Goal: Transaction & Acquisition: Purchase product/service

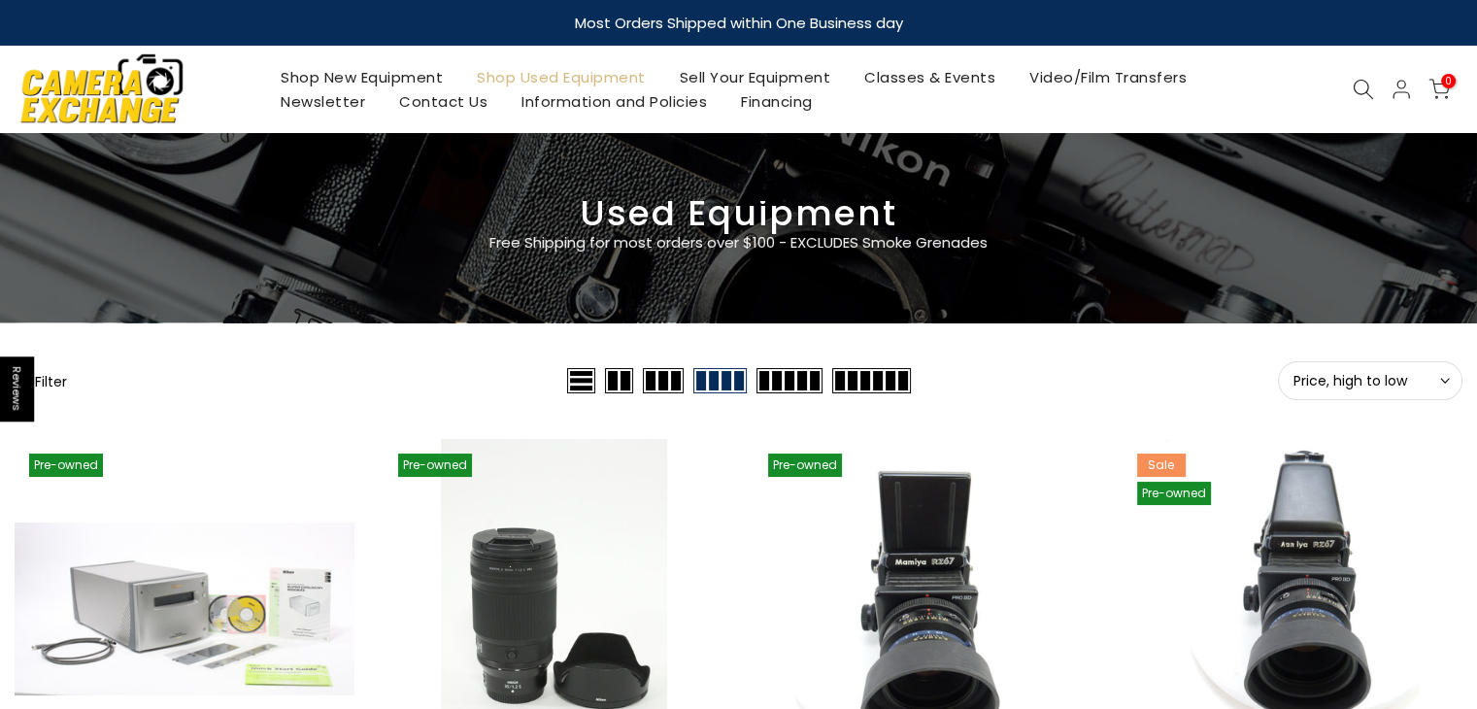
click at [42, 375] on button "Filter" at bounding box center [41, 380] width 52 height 19
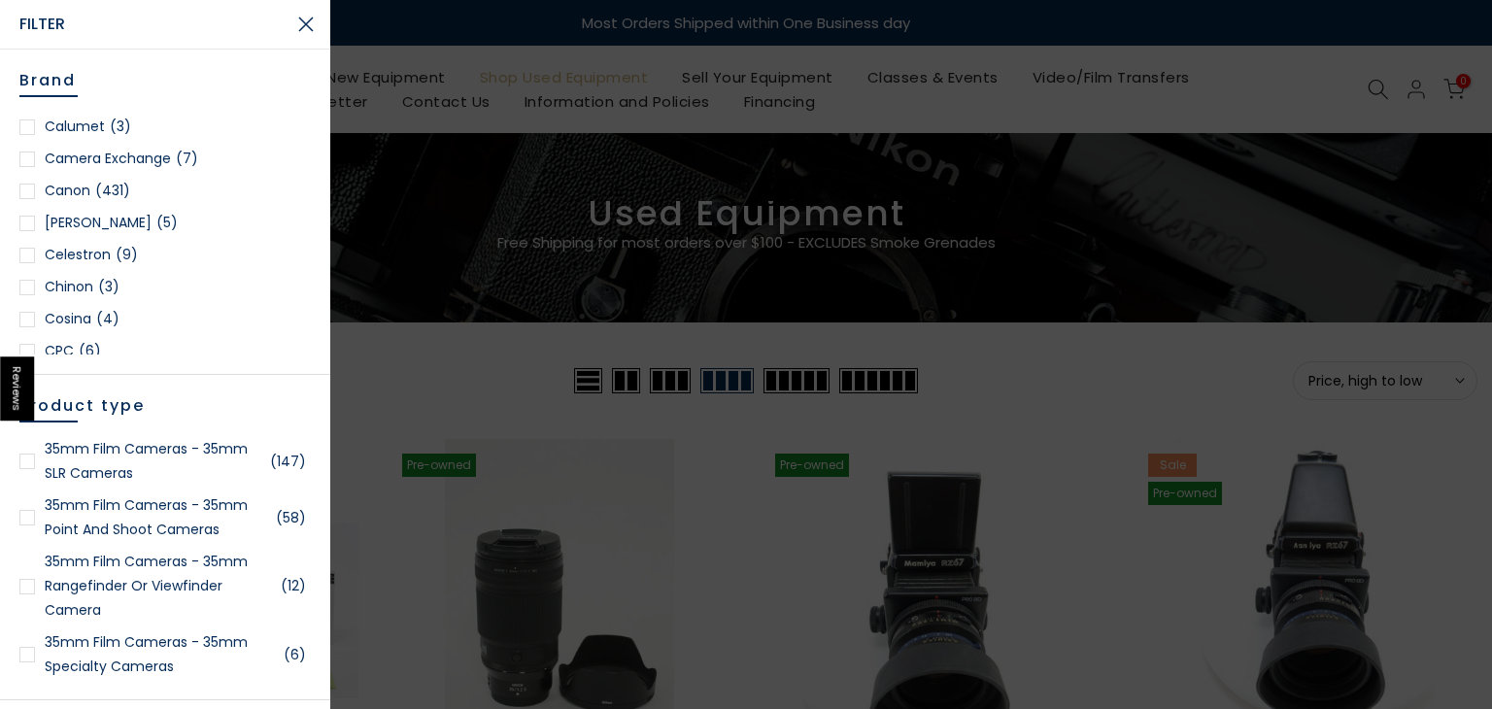
scroll to position [370, 0]
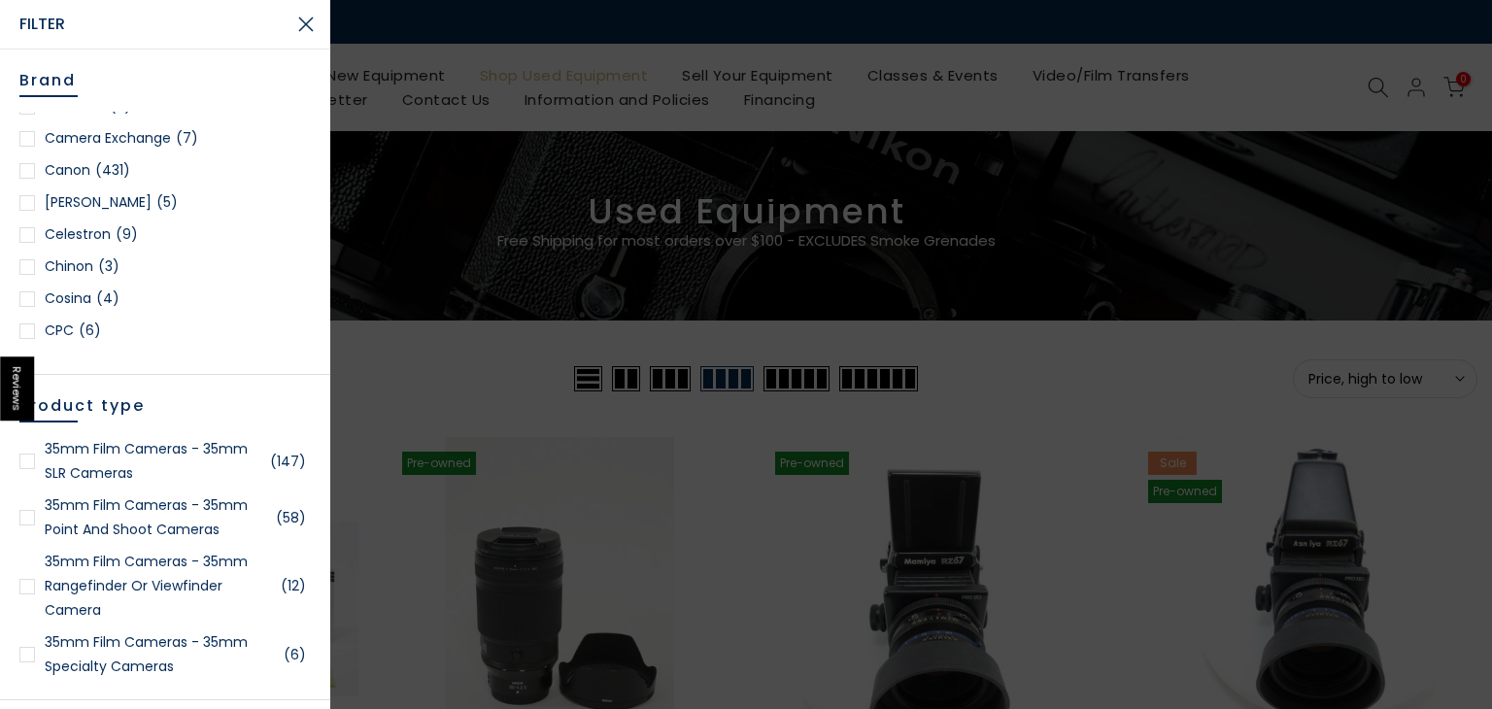
click at [113, 158] on span "(431)" at bounding box center [112, 170] width 35 height 24
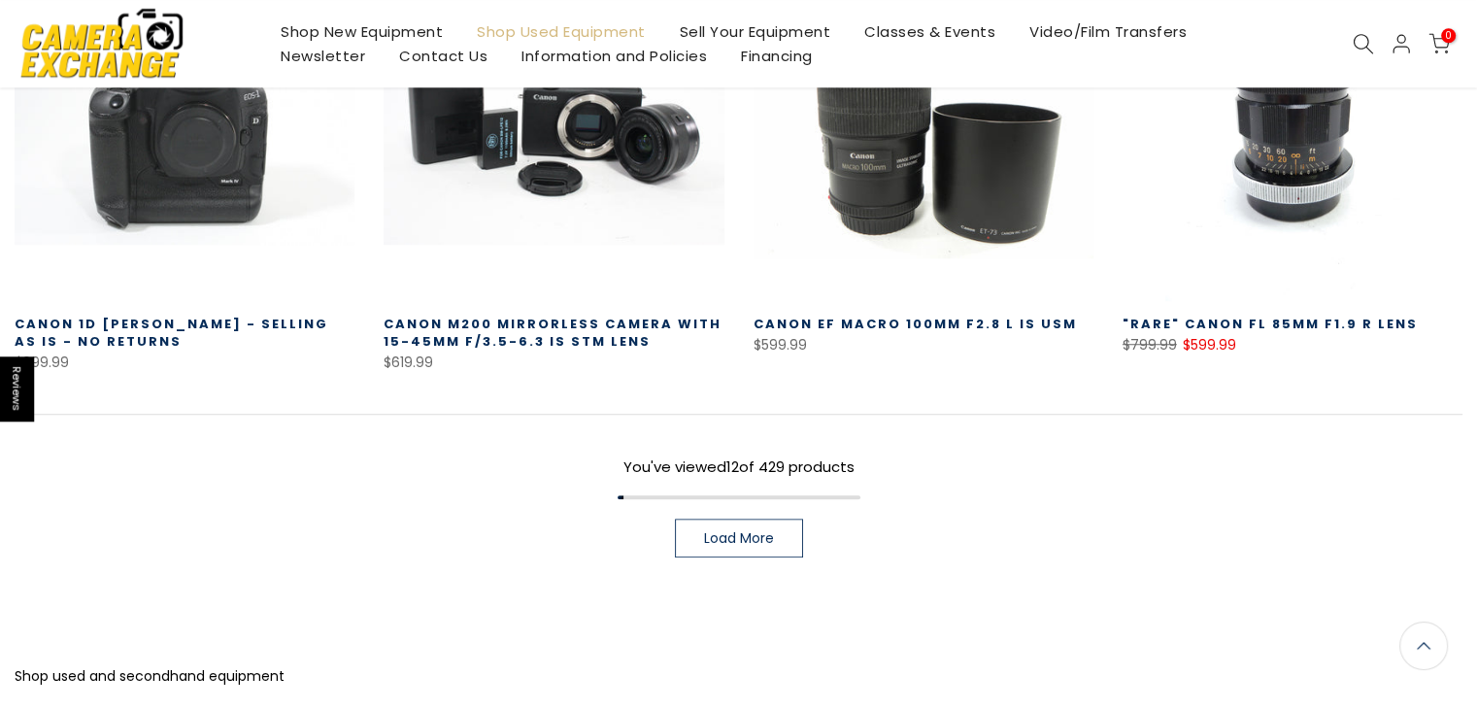
scroll to position [1559, 0]
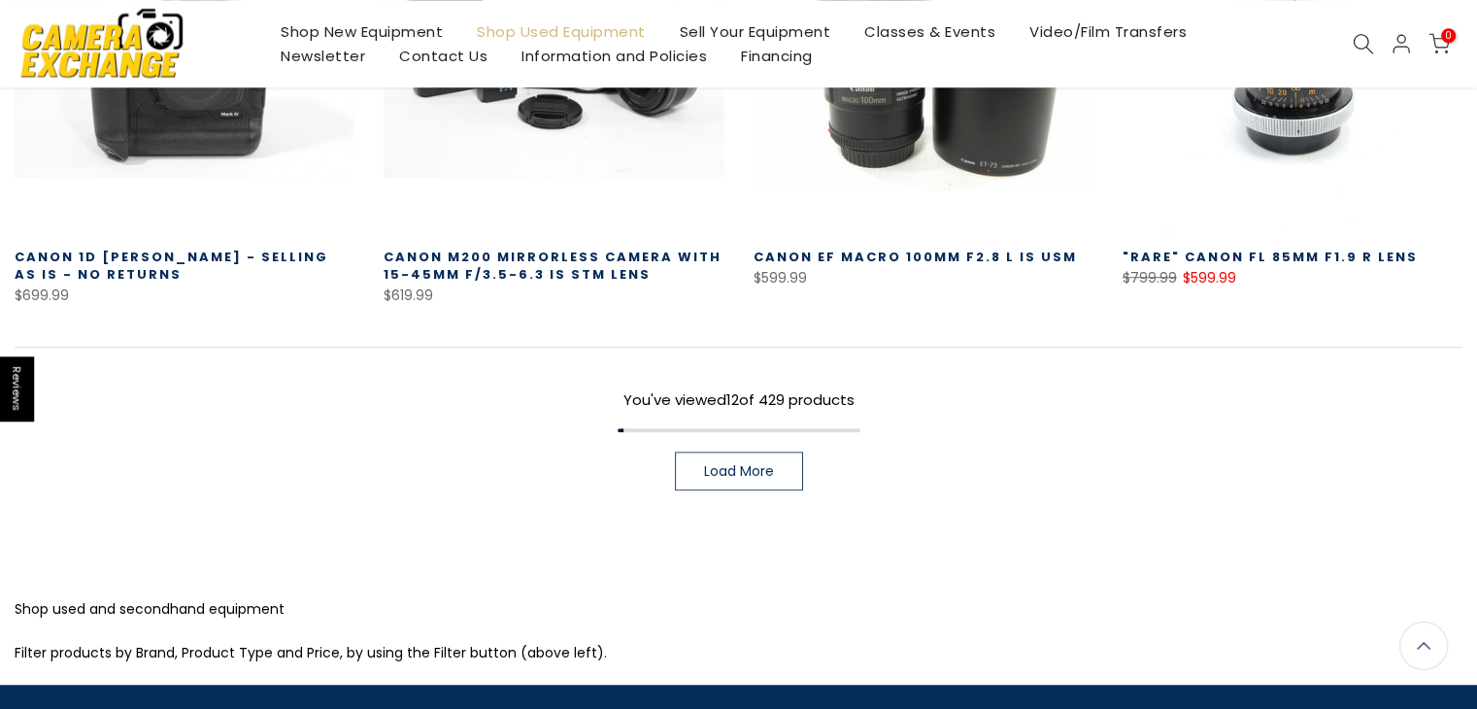
click at [751, 452] on link "Load More" at bounding box center [739, 471] width 128 height 39
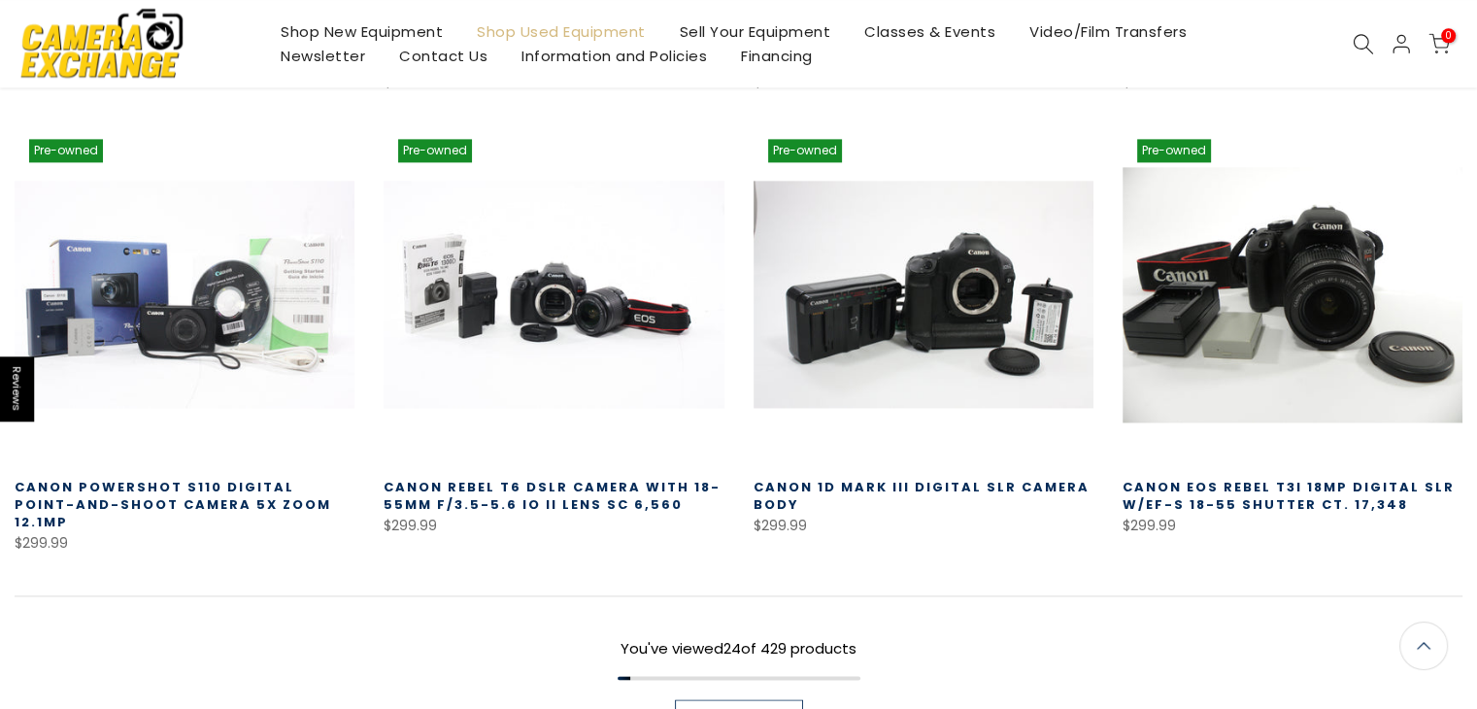
scroll to position [2692, 0]
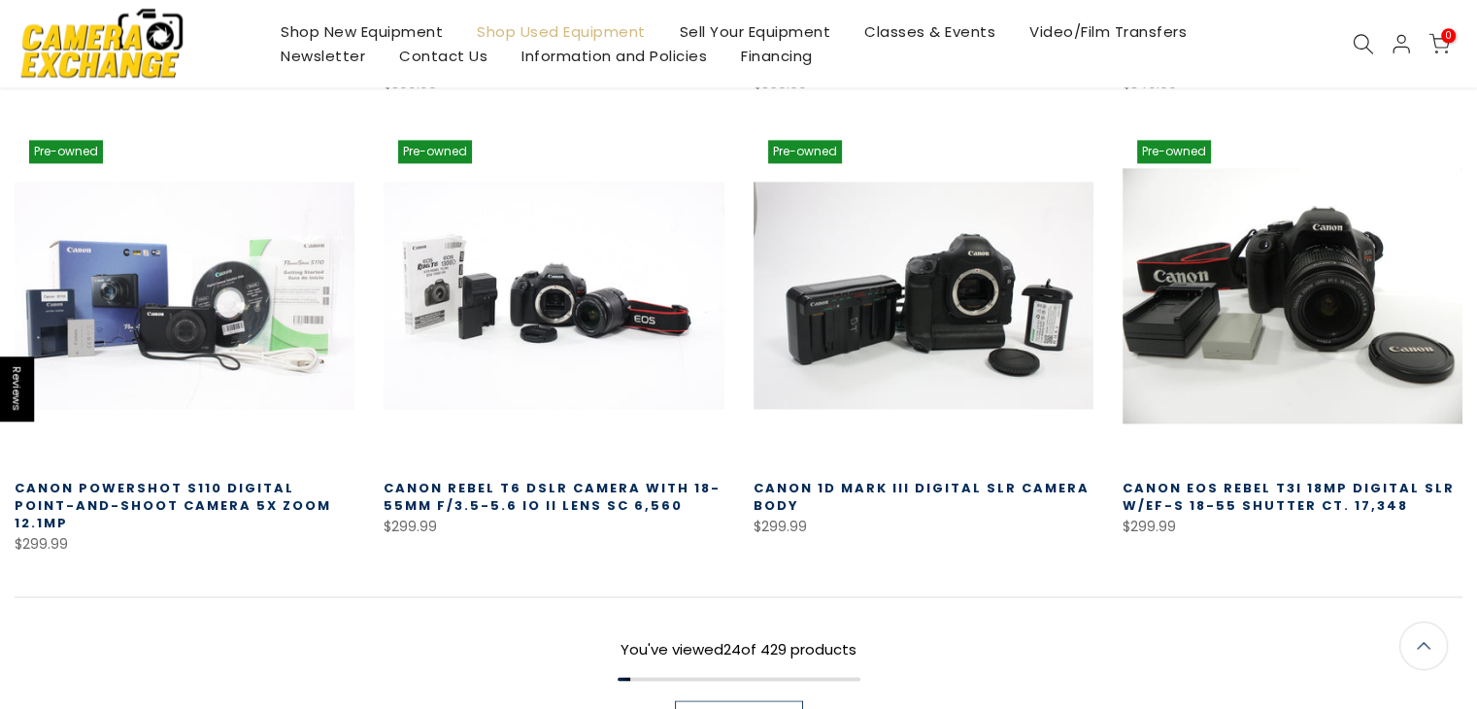
click at [738, 708] on span "Load More" at bounding box center [739, 720] width 70 height 14
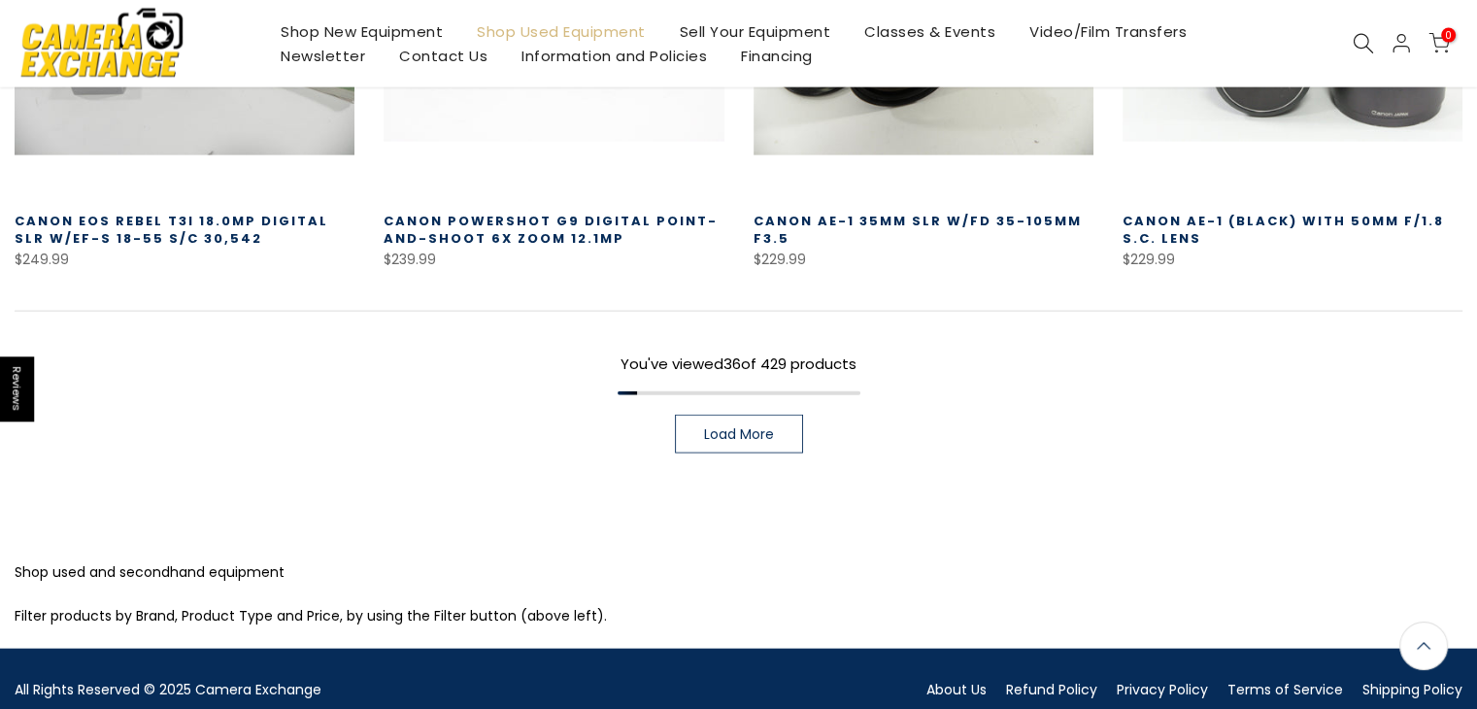
scroll to position [4346, 0]
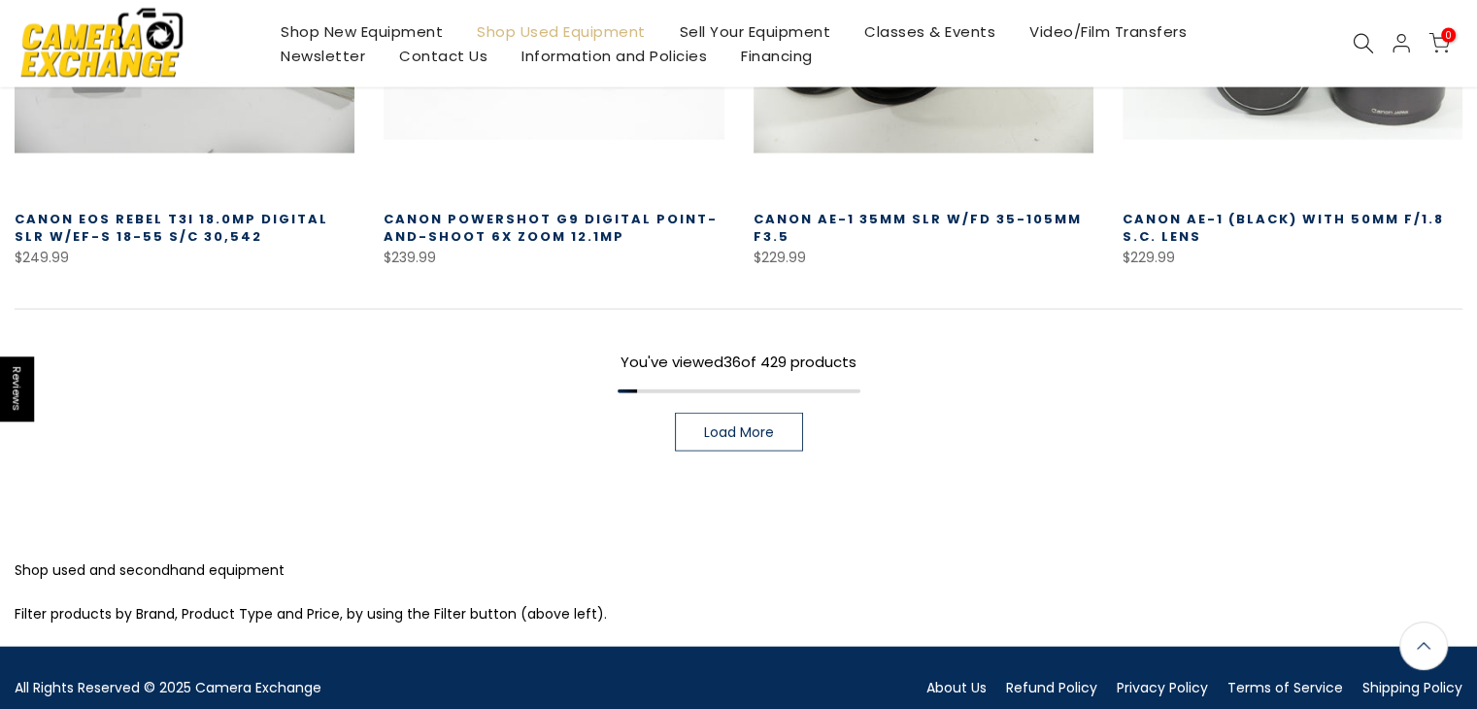
click at [758, 413] on link "Load More" at bounding box center [739, 432] width 128 height 39
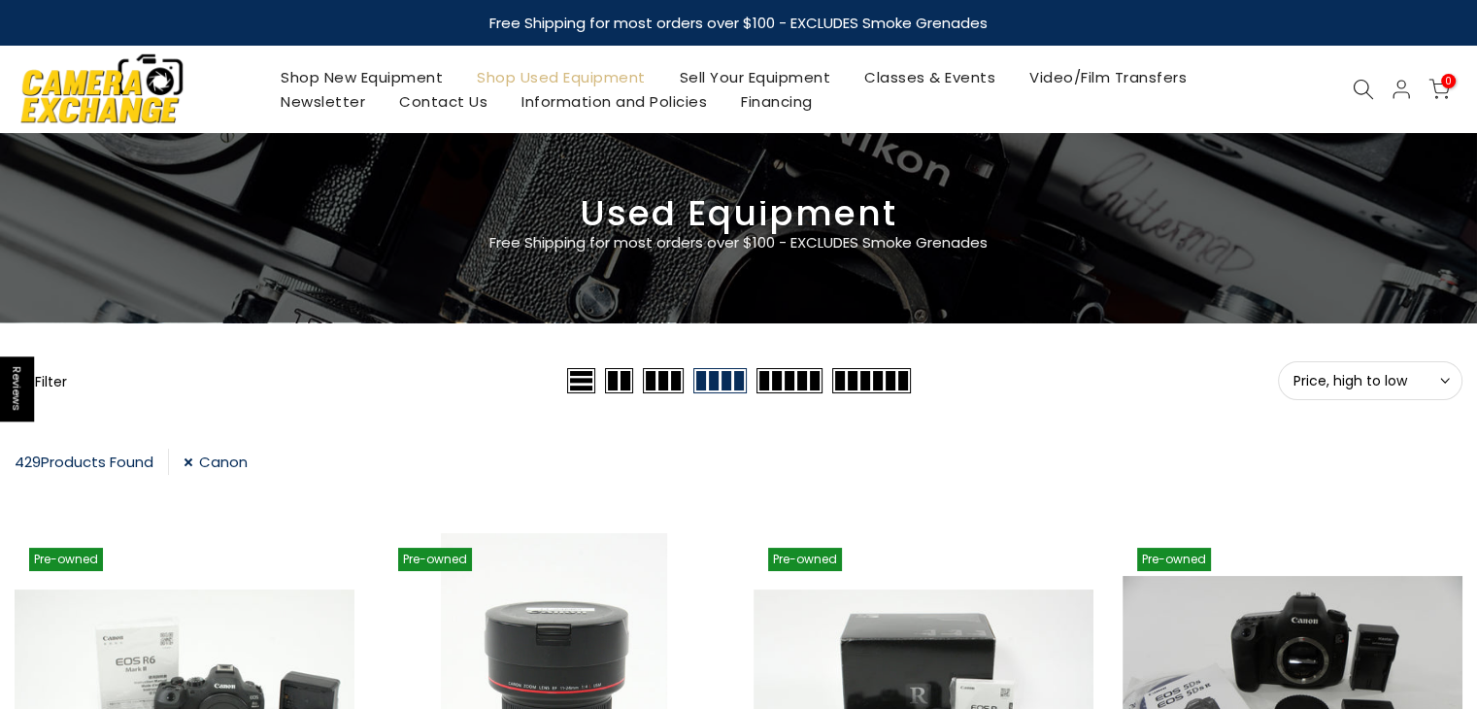
click at [51, 382] on button "Filter" at bounding box center [41, 380] width 52 height 19
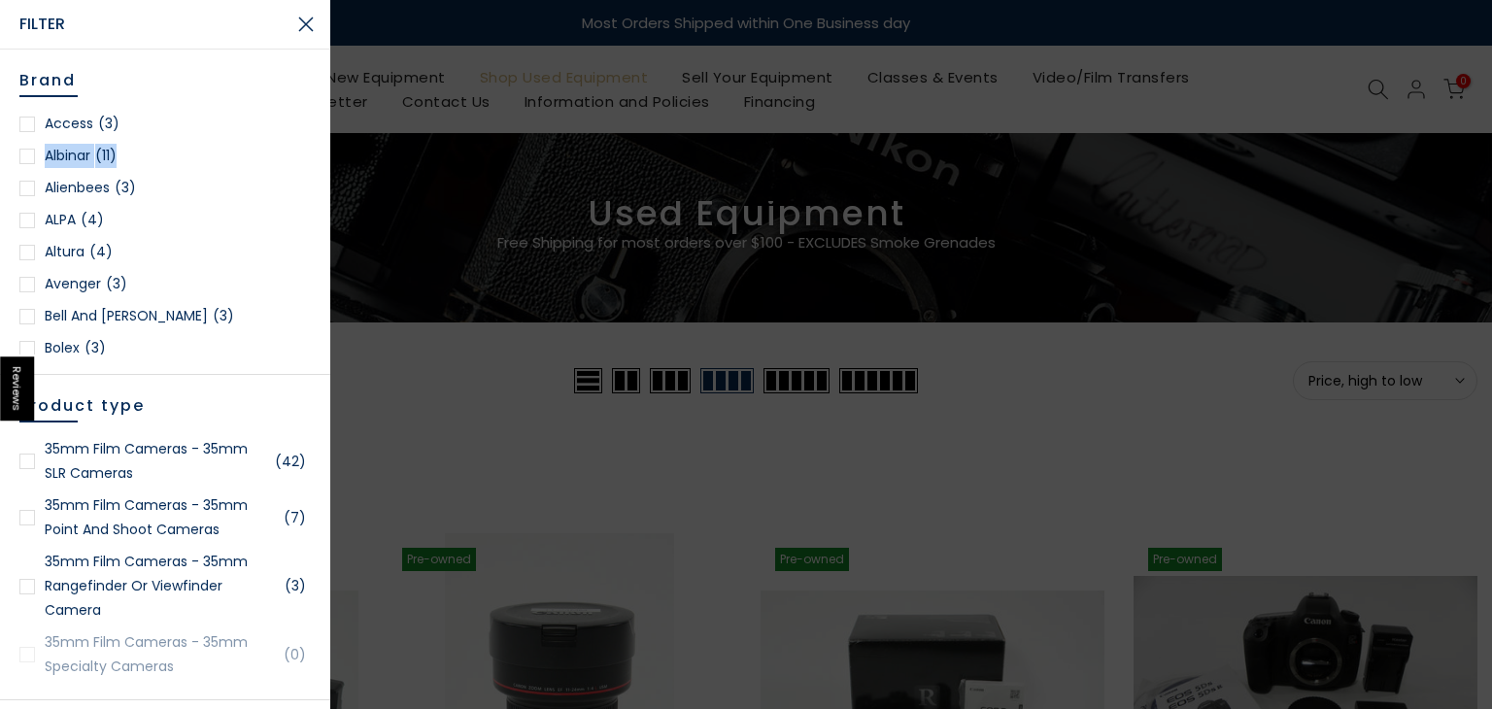
drag, startPoint x: 306, startPoint y: 119, endPoint x: 294, endPoint y: 162, distance: 44.3
click at [294, 162] on div "Brand Access (3) Albinar (11) Alienbees (3) ALPA (4) Altura (4) Avenger (3) Bel…" at bounding box center [165, 212] width 330 height 325
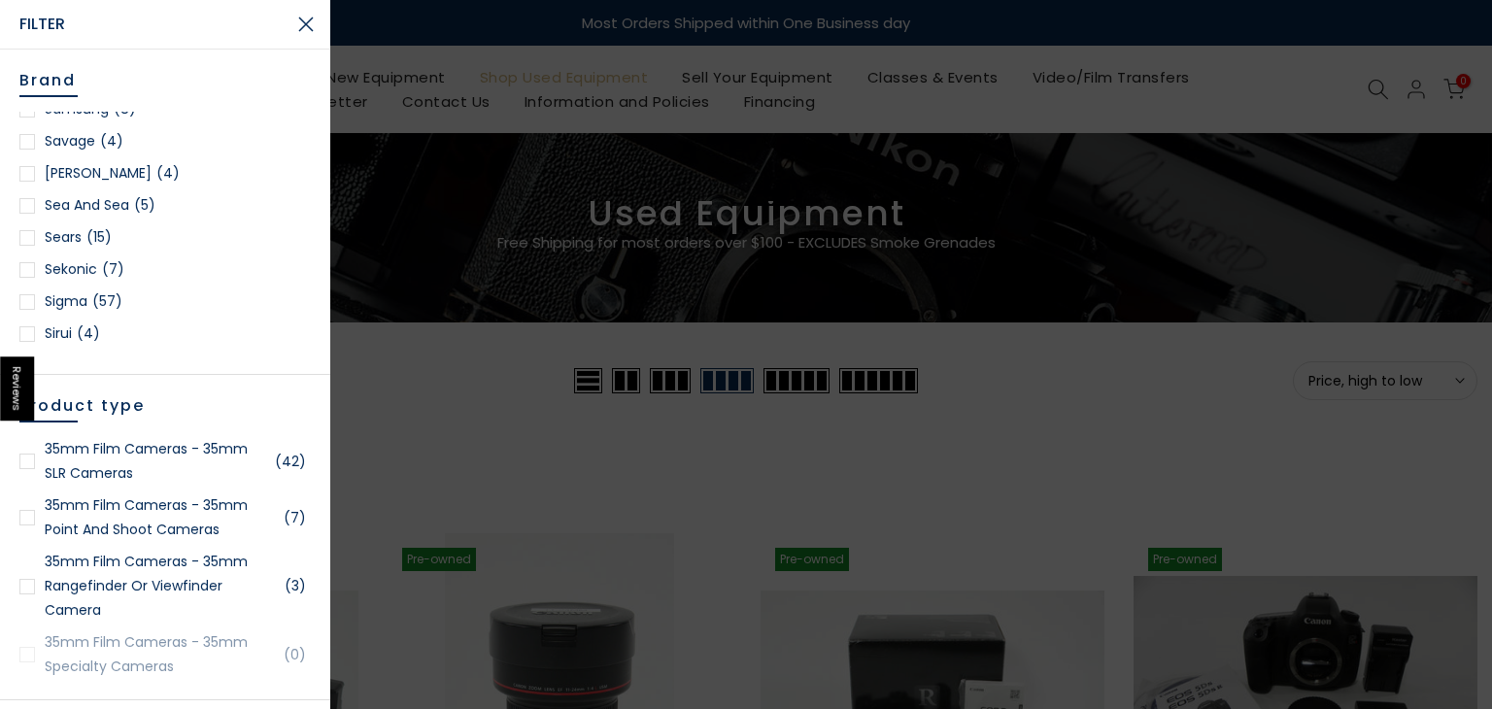
scroll to position [2365, 0]
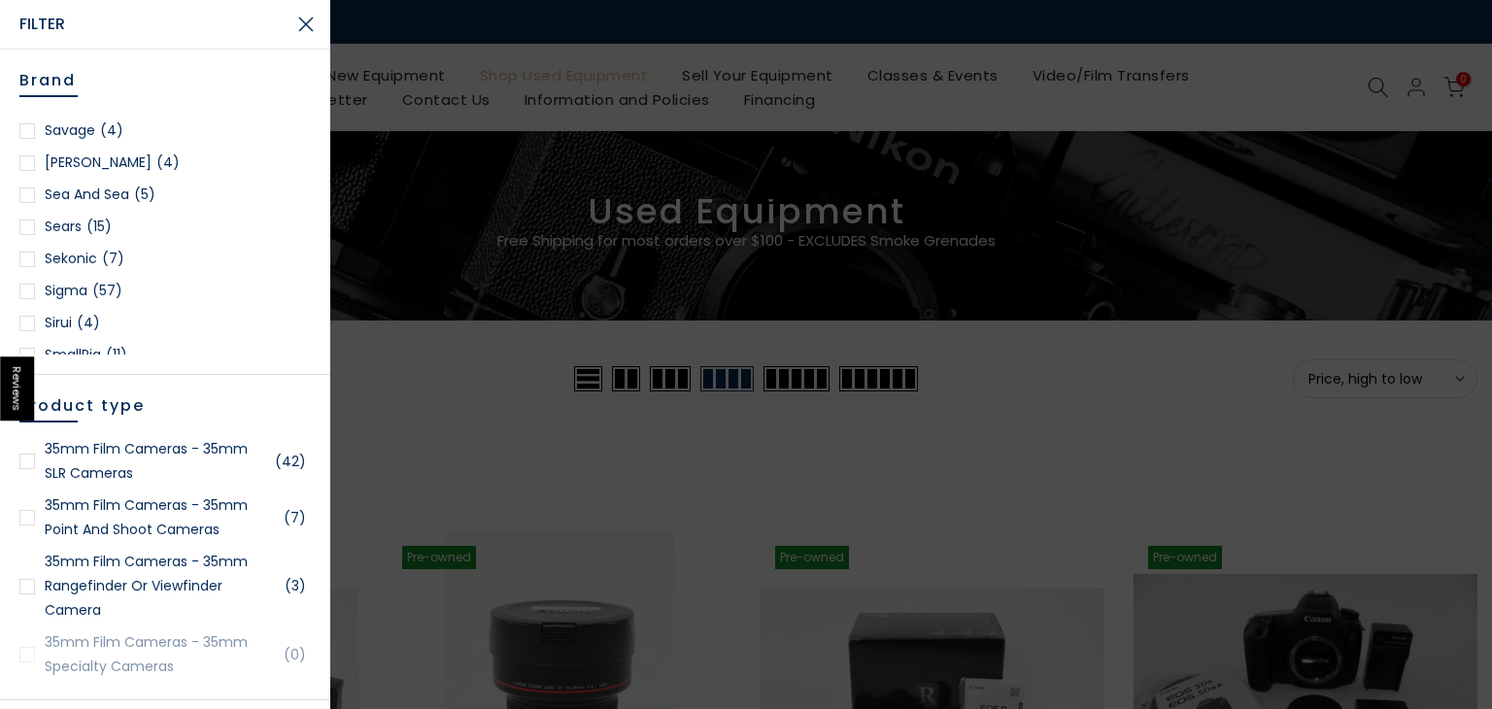
click at [85, 281] on link "Sigma (57)" at bounding box center [164, 291] width 291 height 24
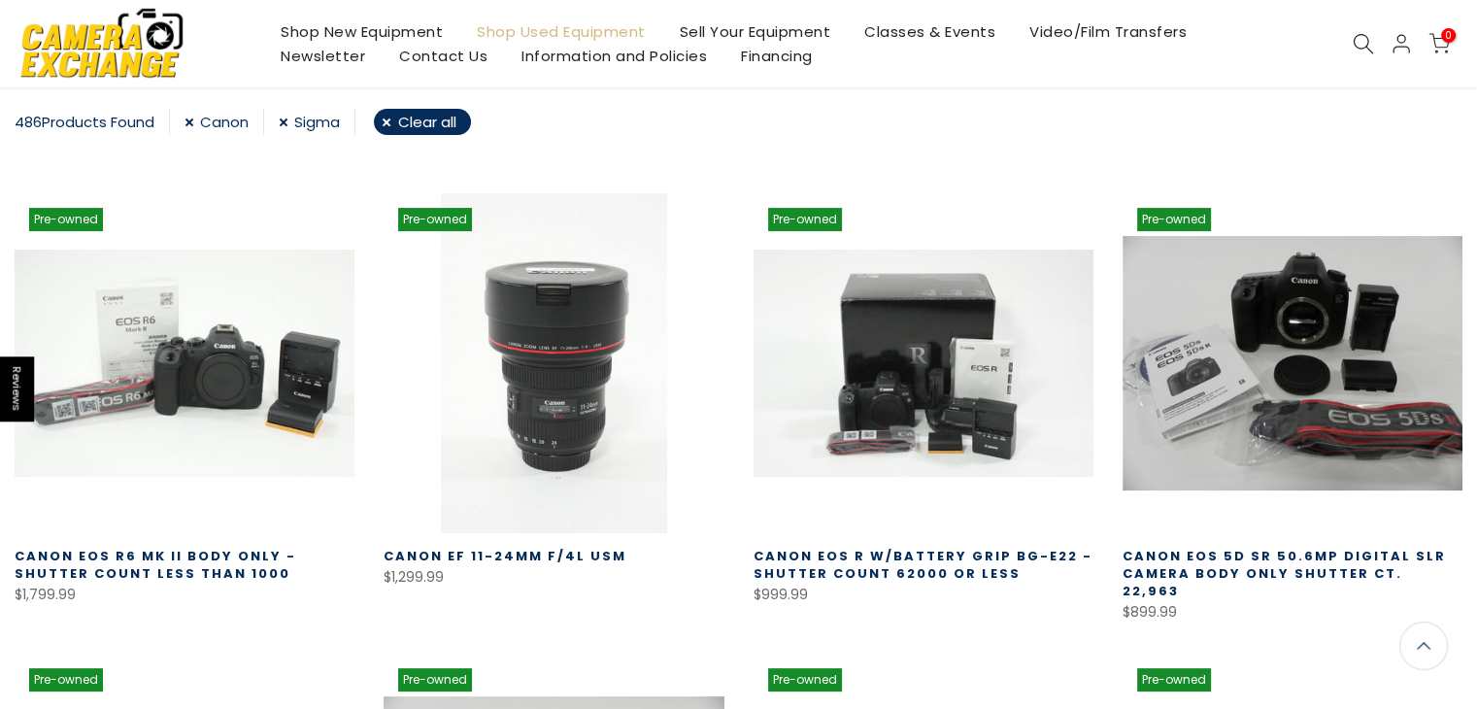
scroll to position [342, 0]
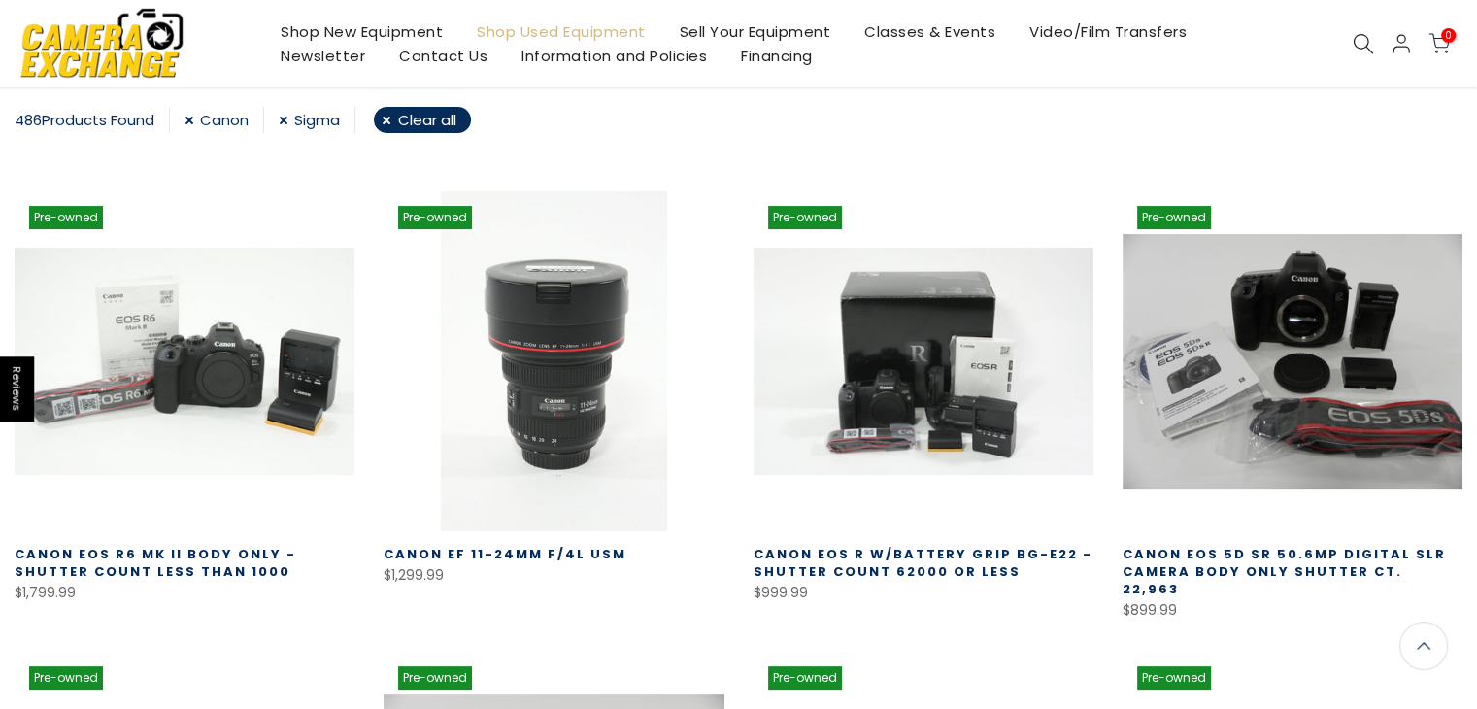
click at [194, 119] on link "Canon" at bounding box center [225, 120] width 80 height 26
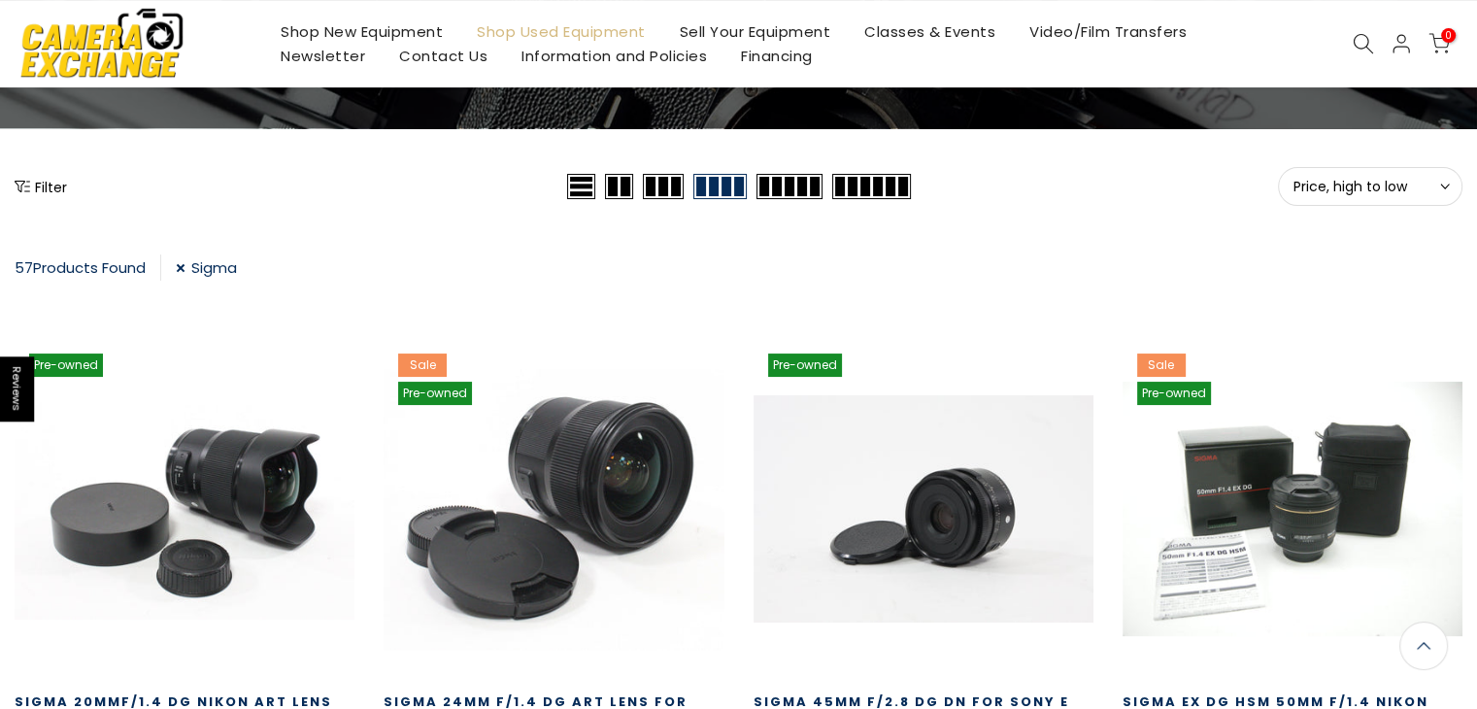
scroll to position [184, 0]
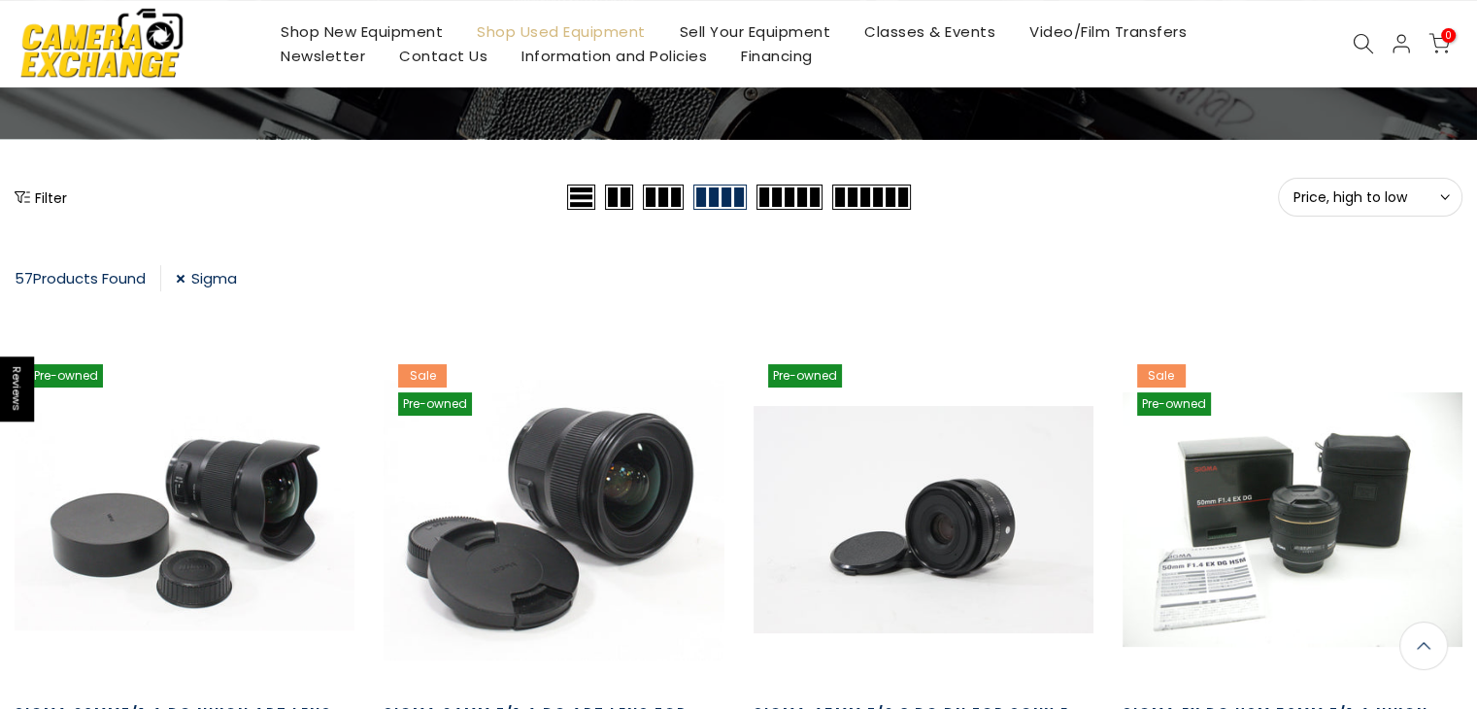
click at [184, 273] on link "Sigma" at bounding box center [206, 278] width 61 height 26
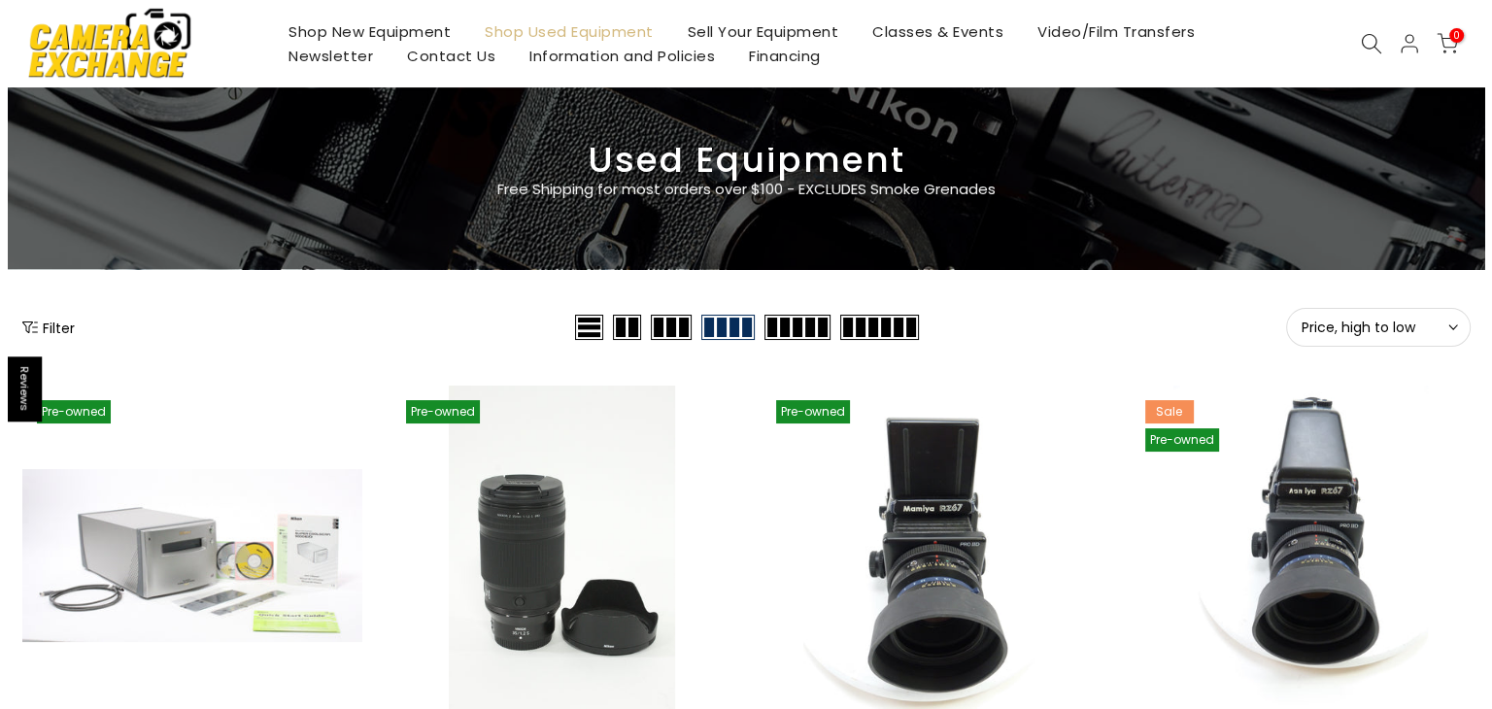
scroll to position [51, 0]
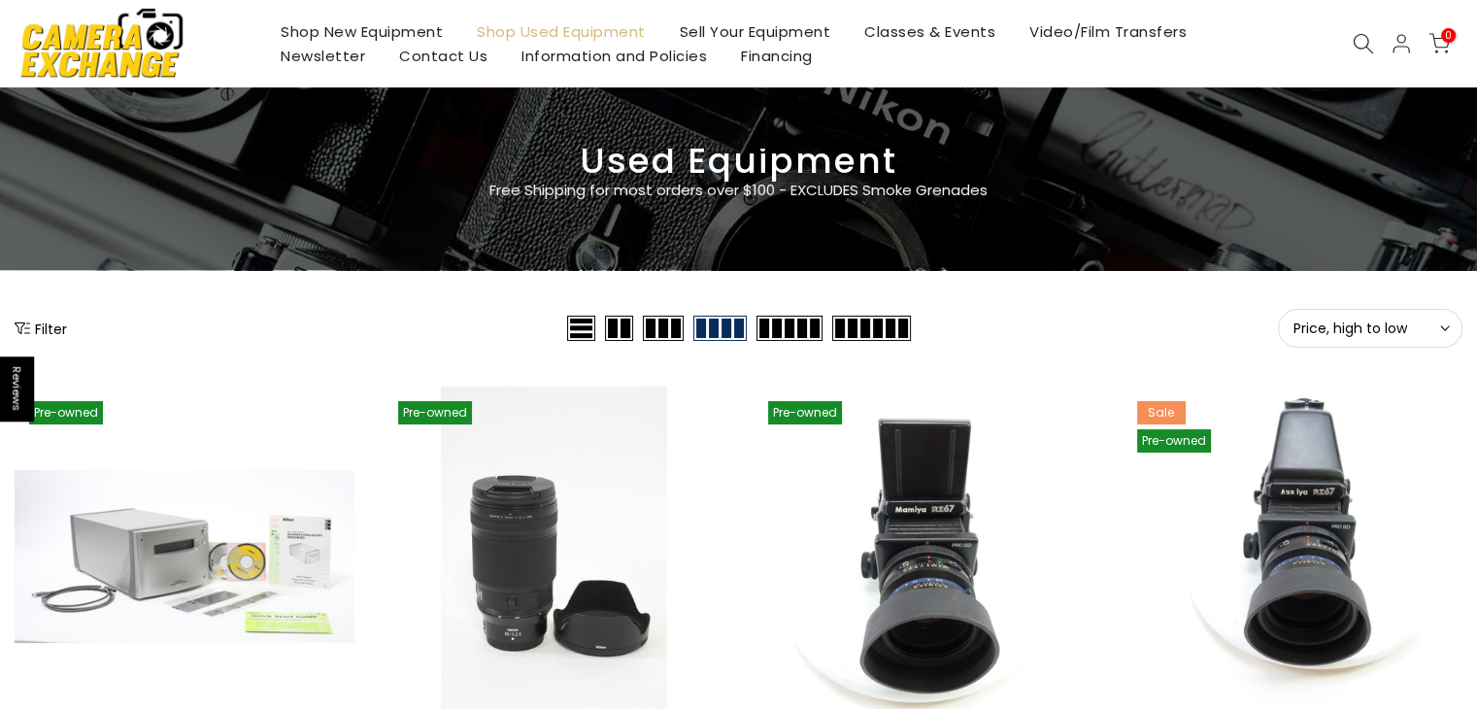
click at [35, 327] on button "Filter" at bounding box center [41, 328] width 52 height 19
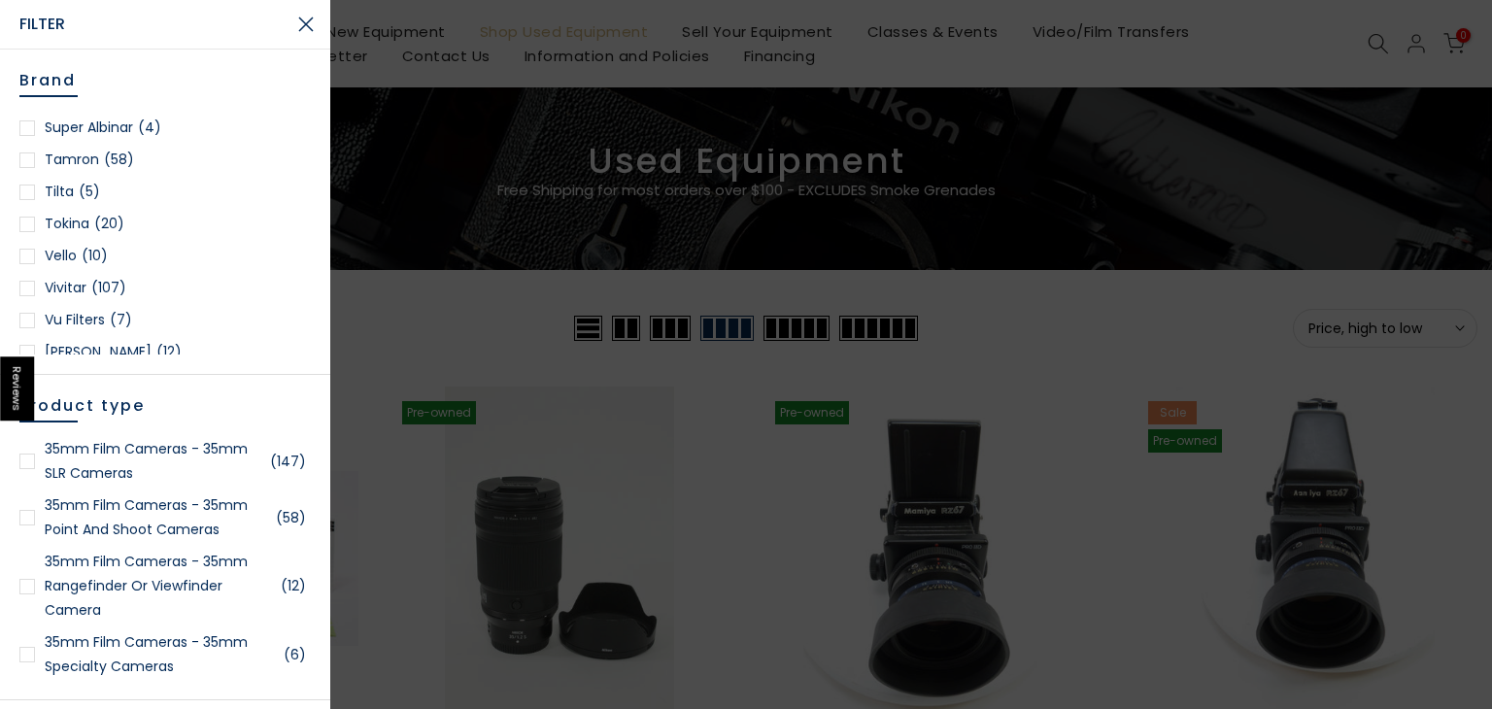
scroll to position [2838, 0]
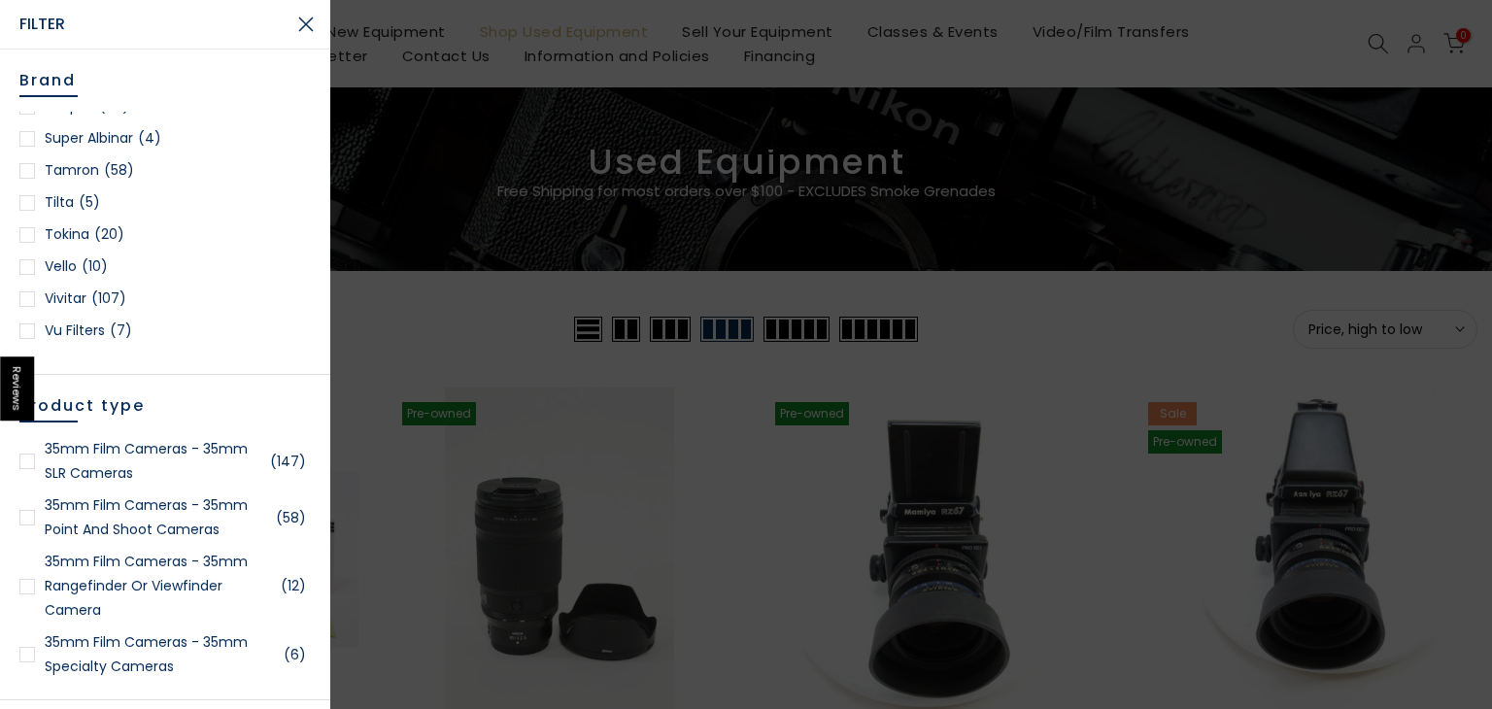
click at [116, 165] on span "(58)" at bounding box center [119, 170] width 30 height 24
